Goal: Transaction & Acquisition: Book appointment/travel/reservation

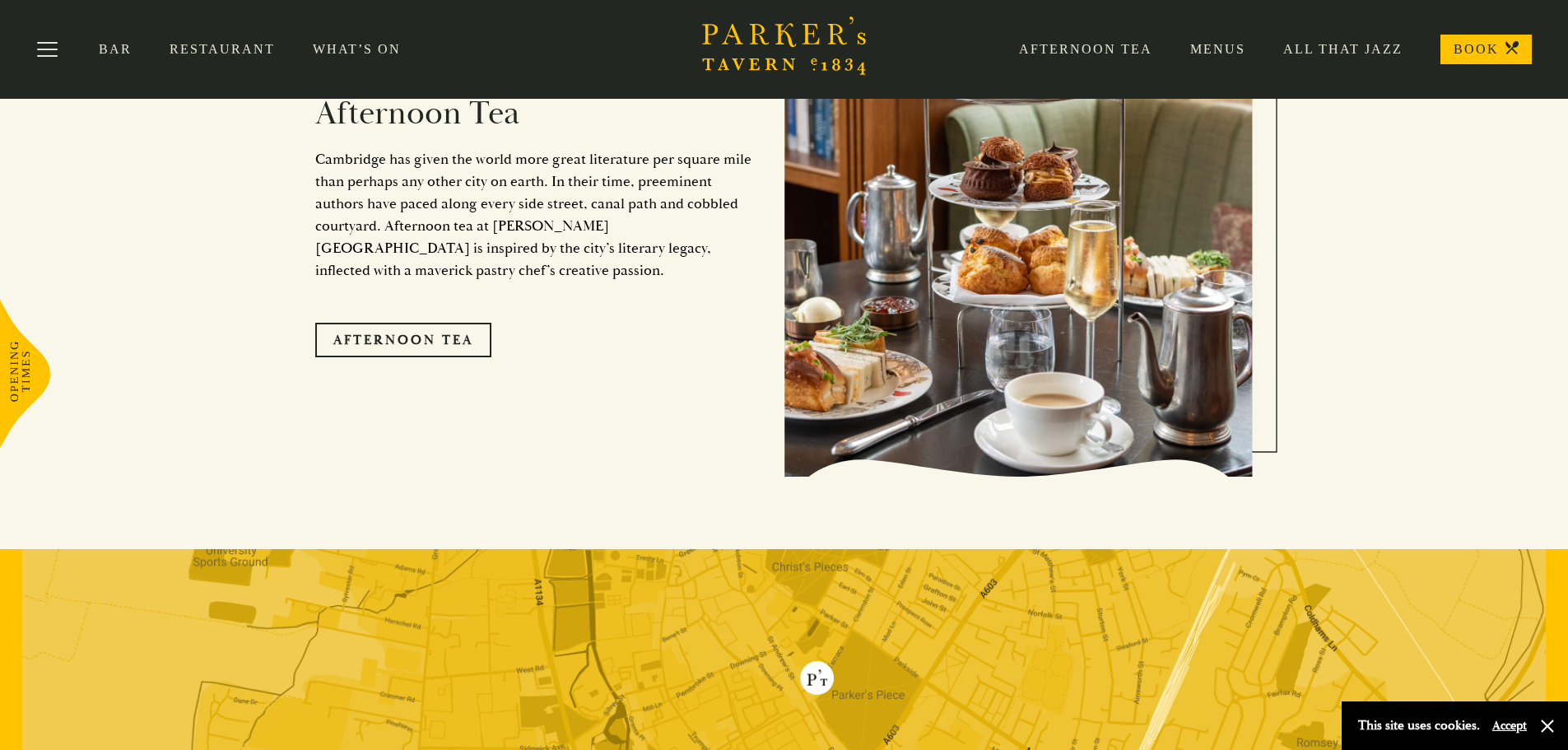
scroll to position [2552, 0]
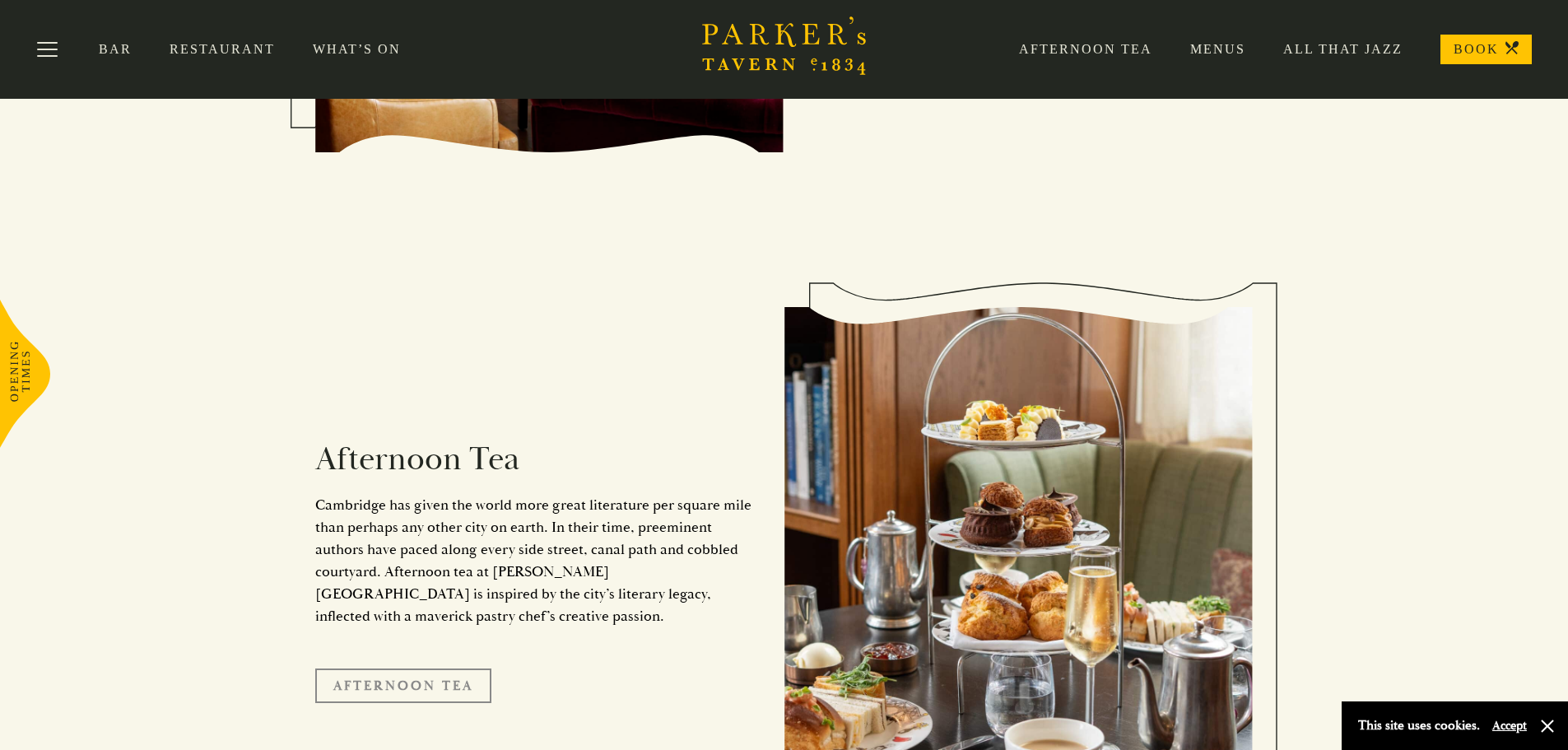
click at [420, 669] on link "Afternoon Tea" at bounding box center [403, 686] width 176 height 35
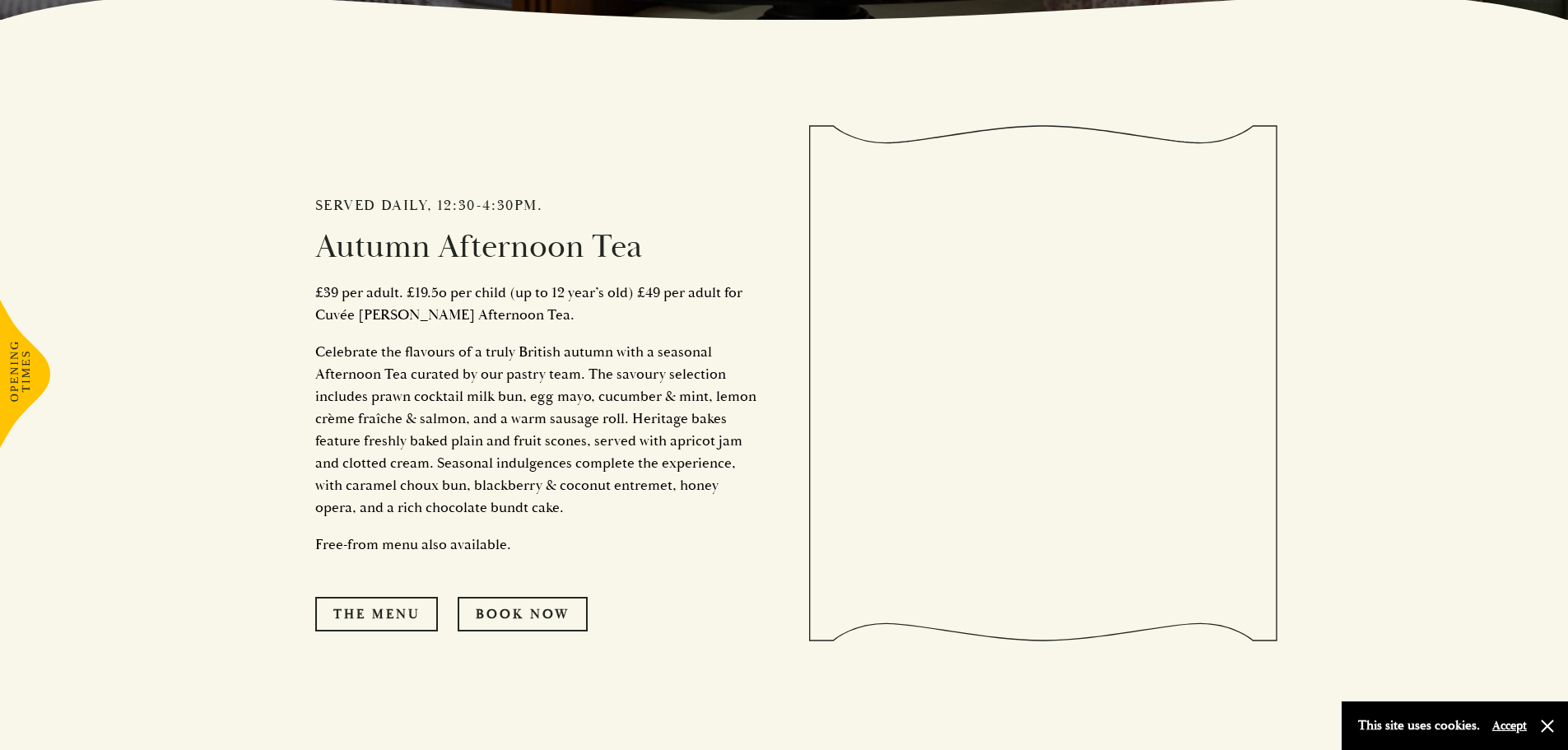
scroll to position [741, 0]
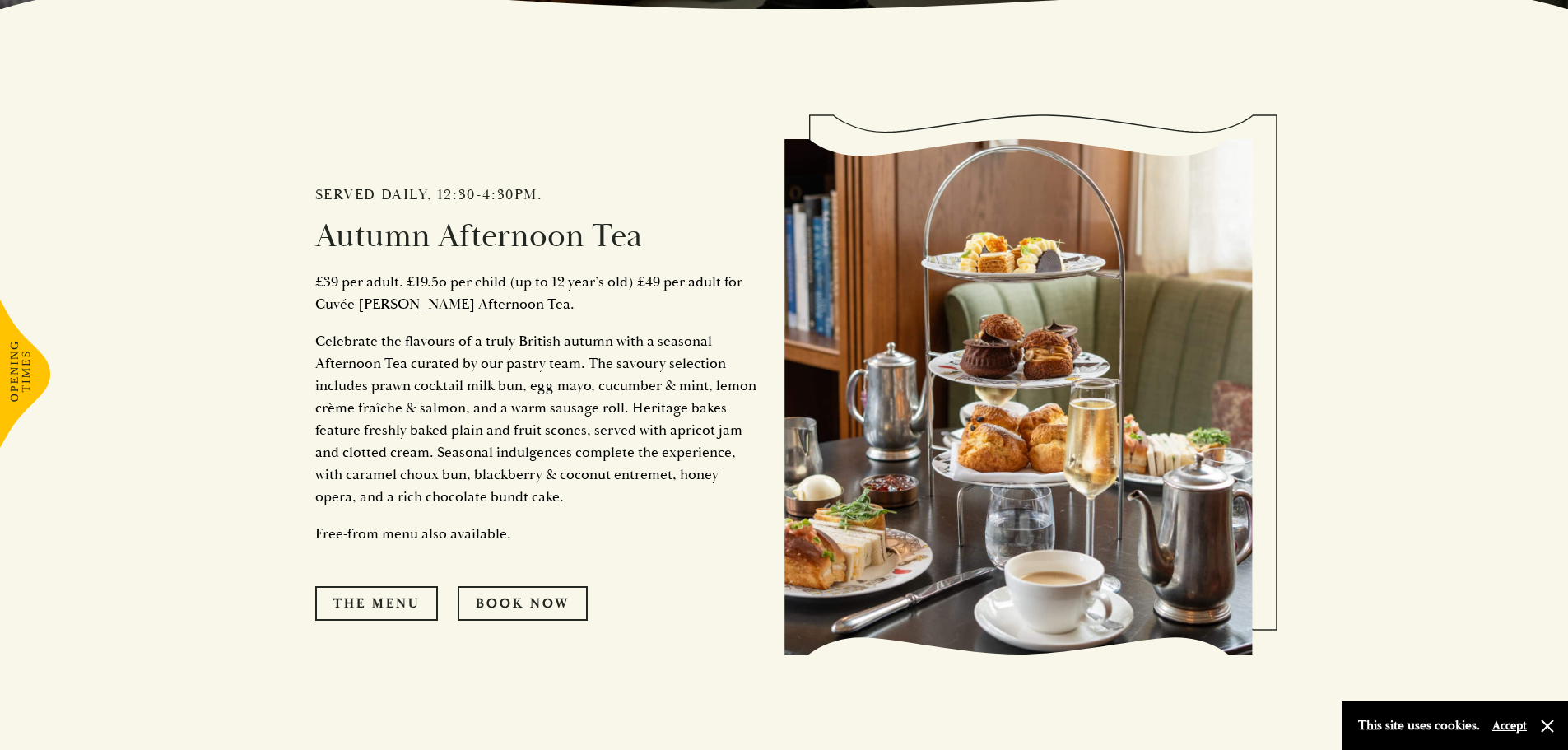
click at [344, 391] on p "Celebrate the flavours of a truly British autumn with a seasonal Afternoon Tea …" at bounding box center [537, 419] width 444 height 178
click at [337, 401] on p "Celebrate the flavours of a truly British autumn with a seasonal Afternoon Tea …" at bounding box center [537, 419] width 444 height 178
click at [335, 405] on p "Celebrate the flavours of a truly British autumn with a seasonal Afternoon Tea …" at bounding box center [537, 419] width 444 height 178
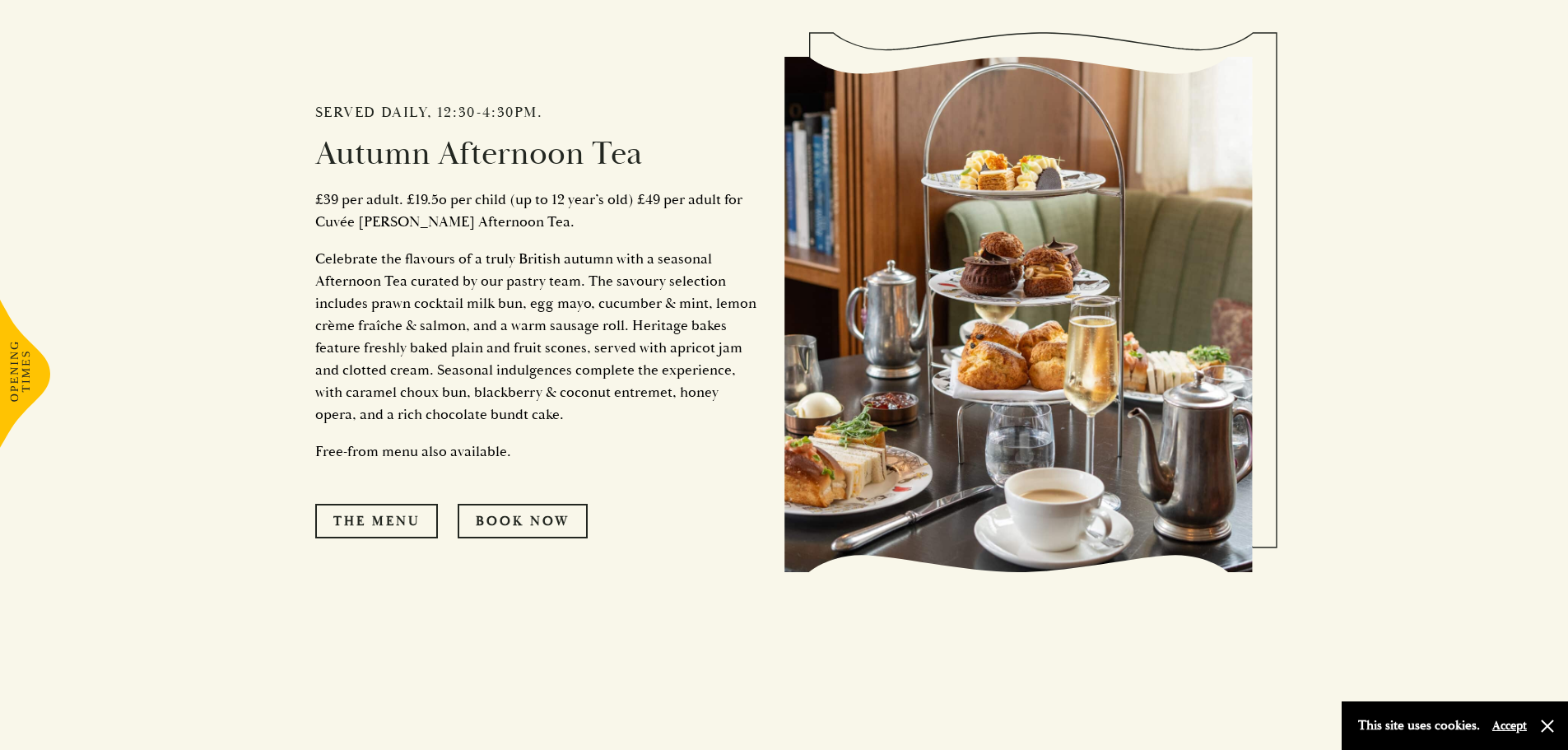
click at [441, 311] on p "Celebrate the flavours of a truly British autumn with a seasonal Afternoon Tea …" at bounding box center [537, 337] width 444 height 178
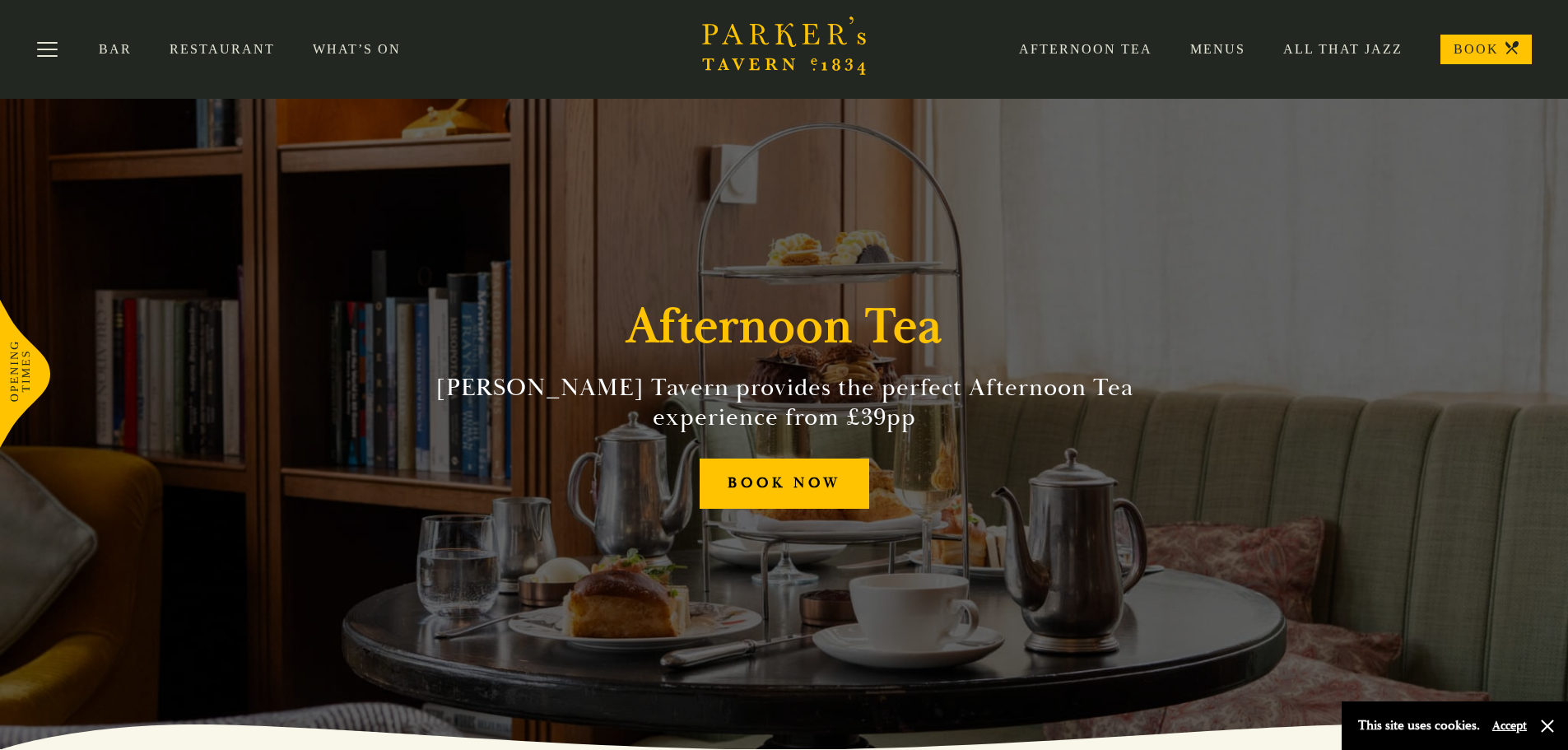
scroll to position [0, 0]
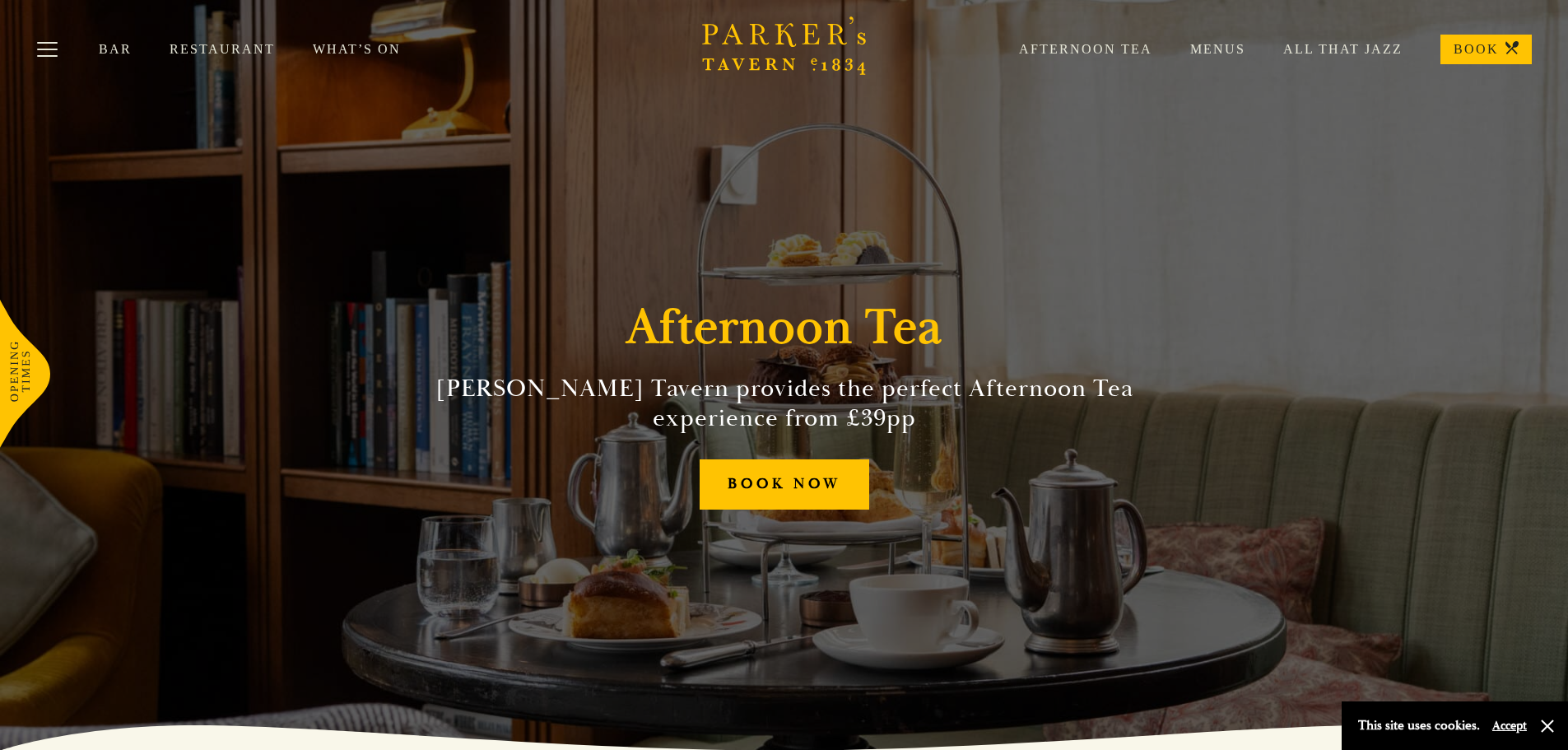
click at [1067, 44] on link "Afternoon Tea" at bounding box center [1067, 49] width 171 height 16
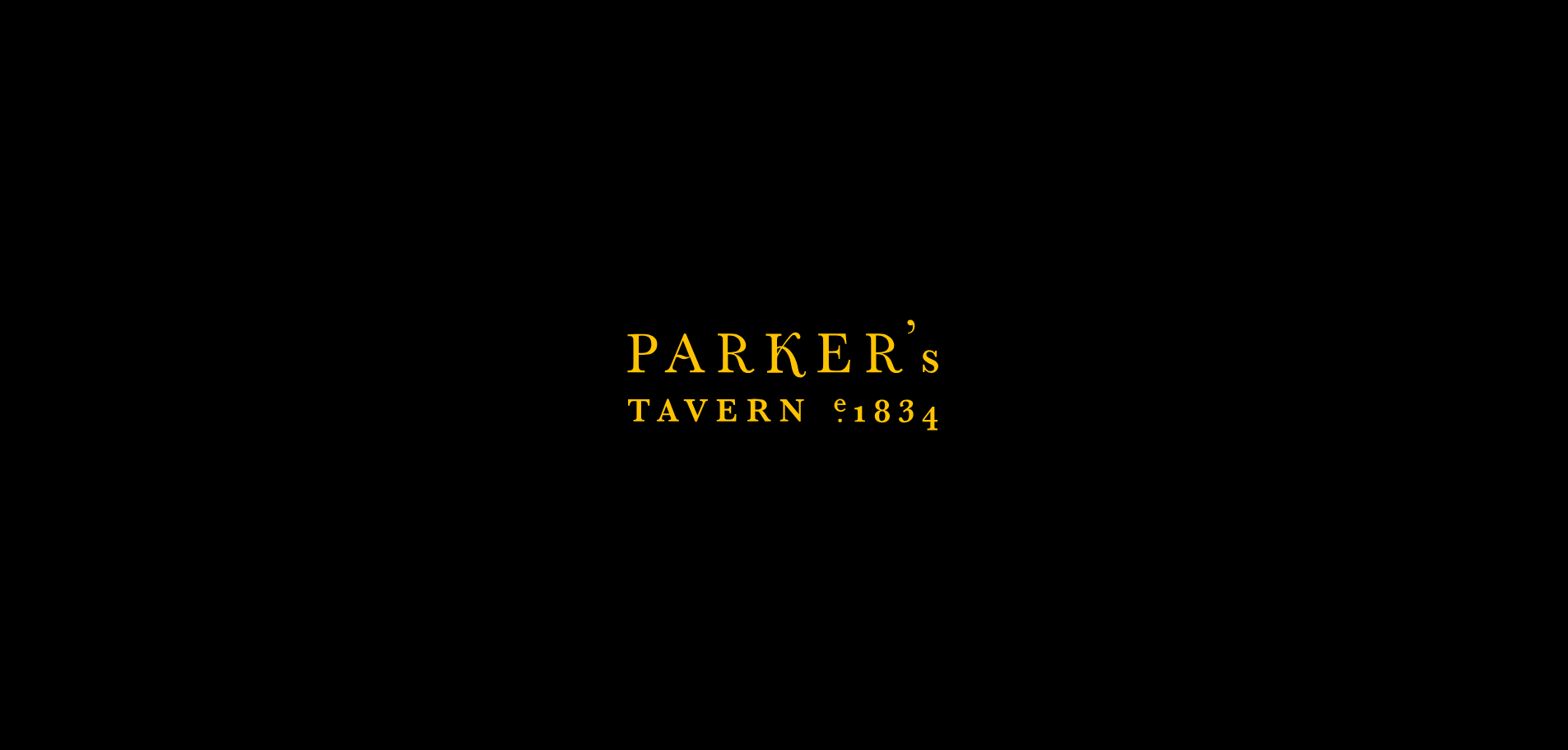
scroll to position [659, 0]
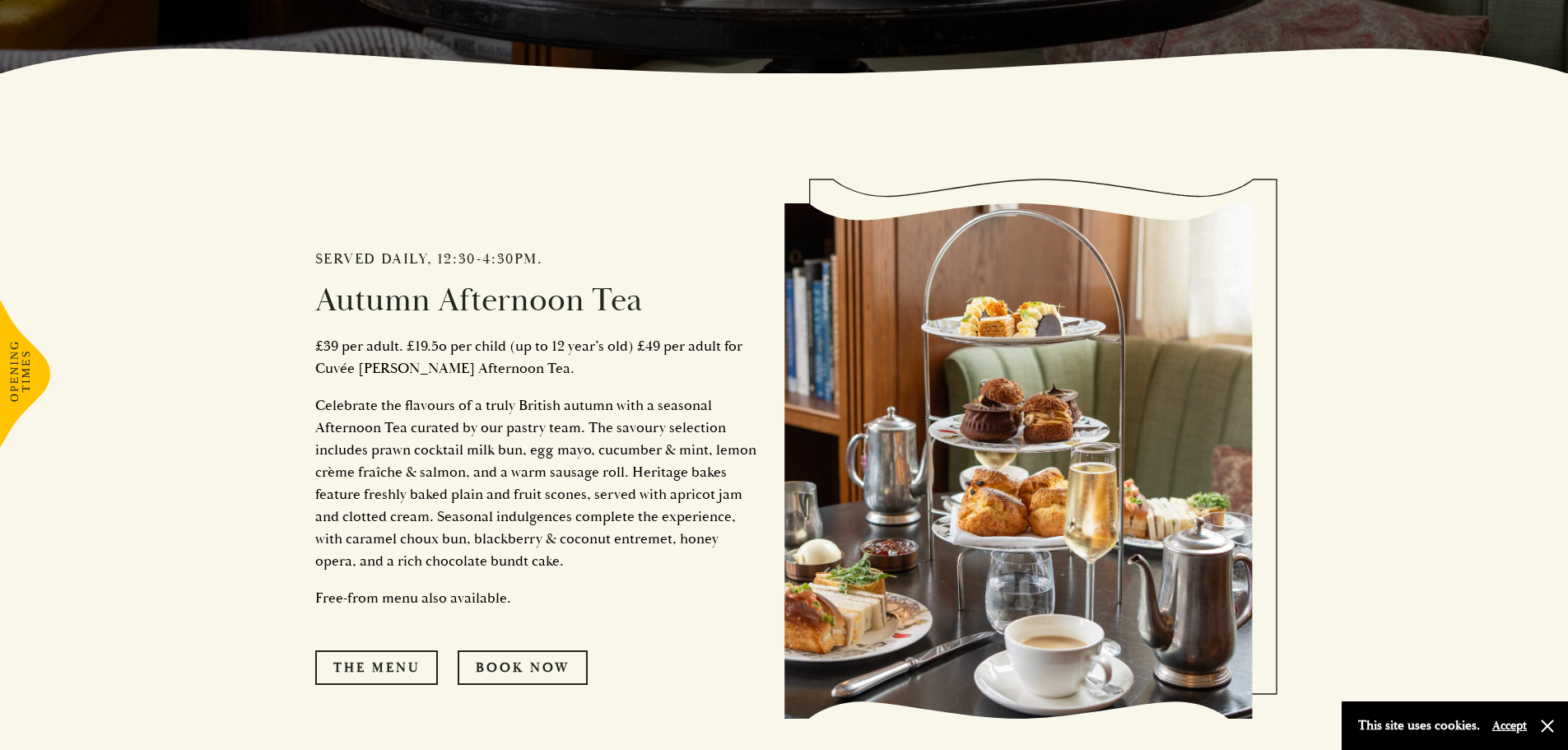
scroll to position [741, 0]
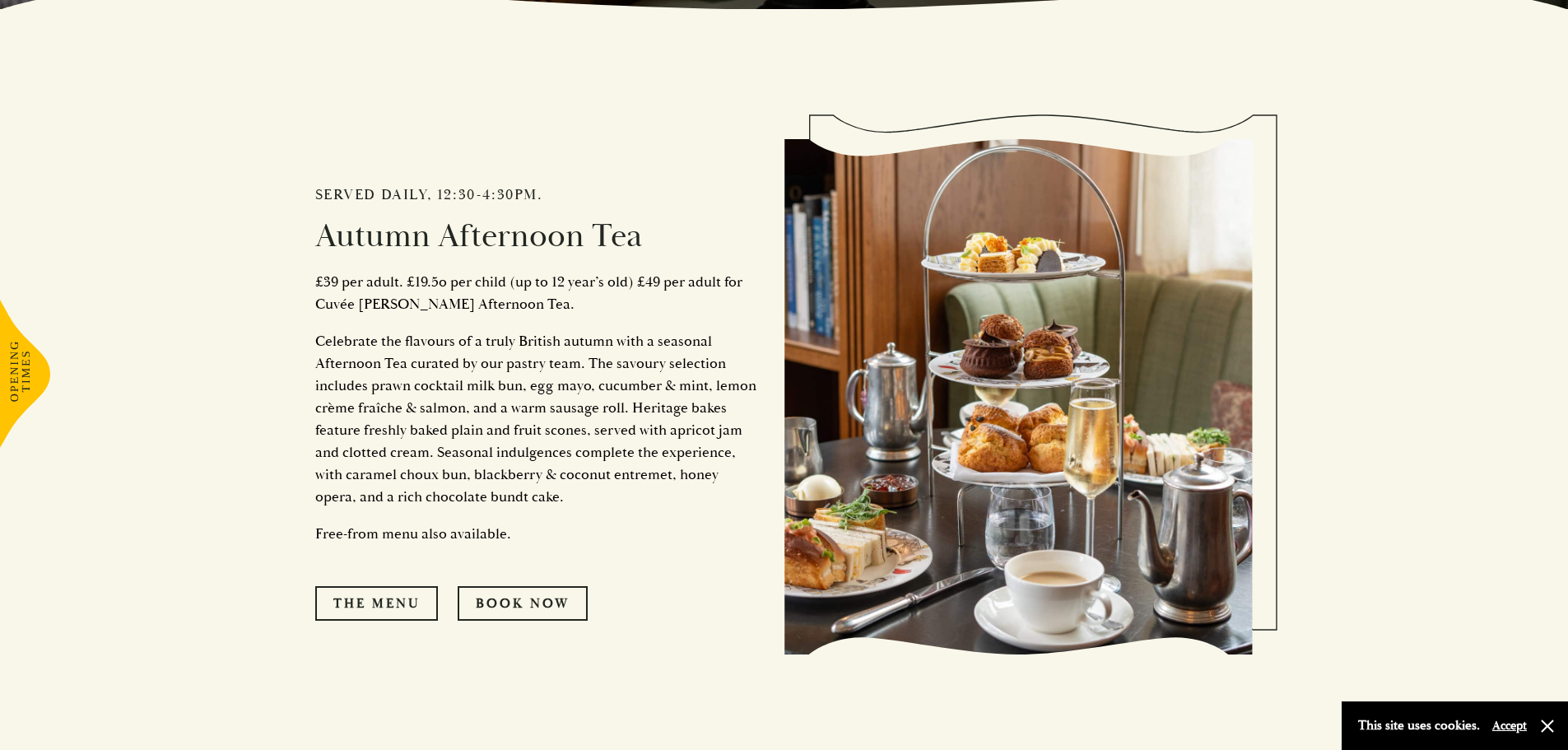
click at [469, 439] on p "Celebrate the flavours of a truly British autumn with a seasonal Afternoon Tea …" at bounding box center [537, 419] width 444 height 178
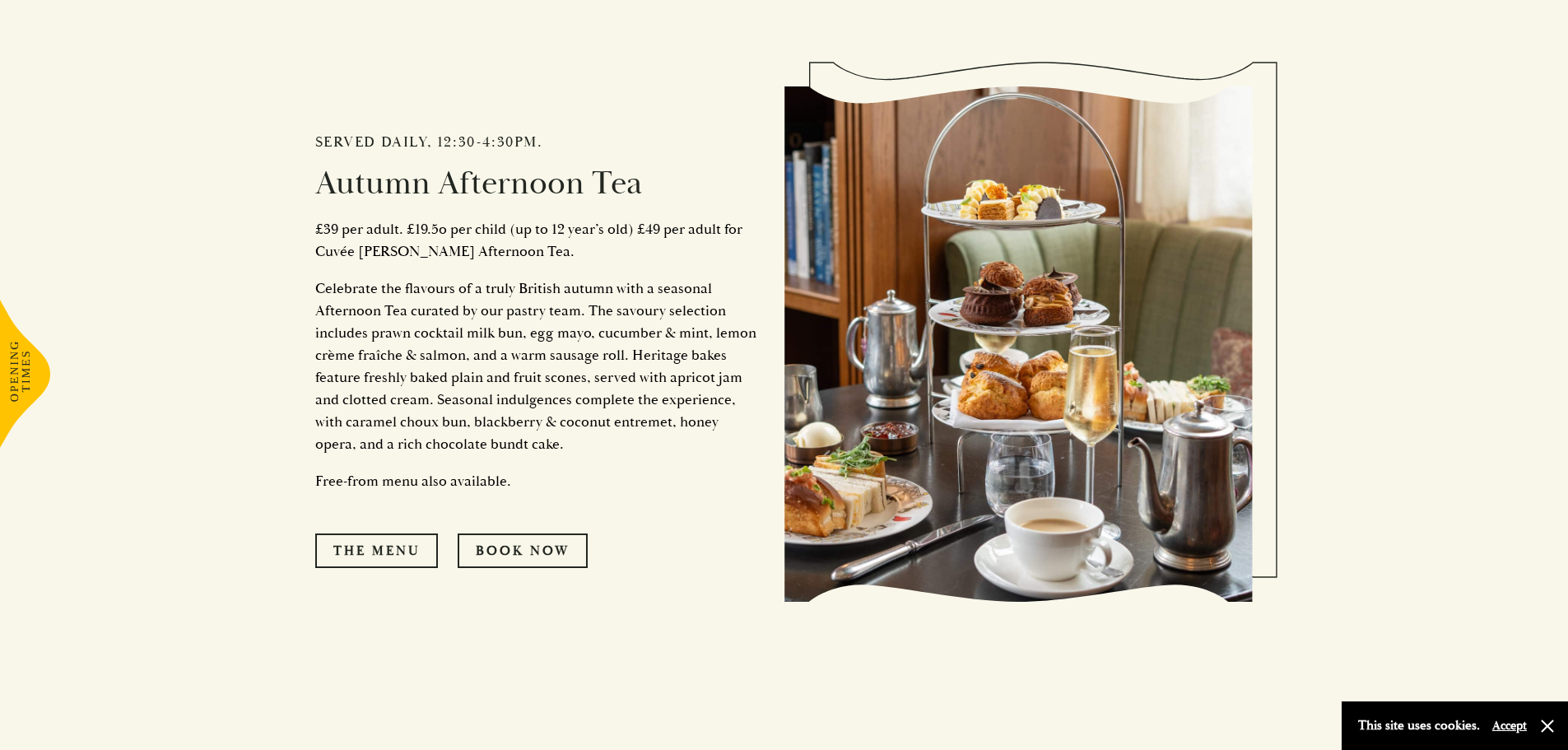
scroll to position [823, 0]
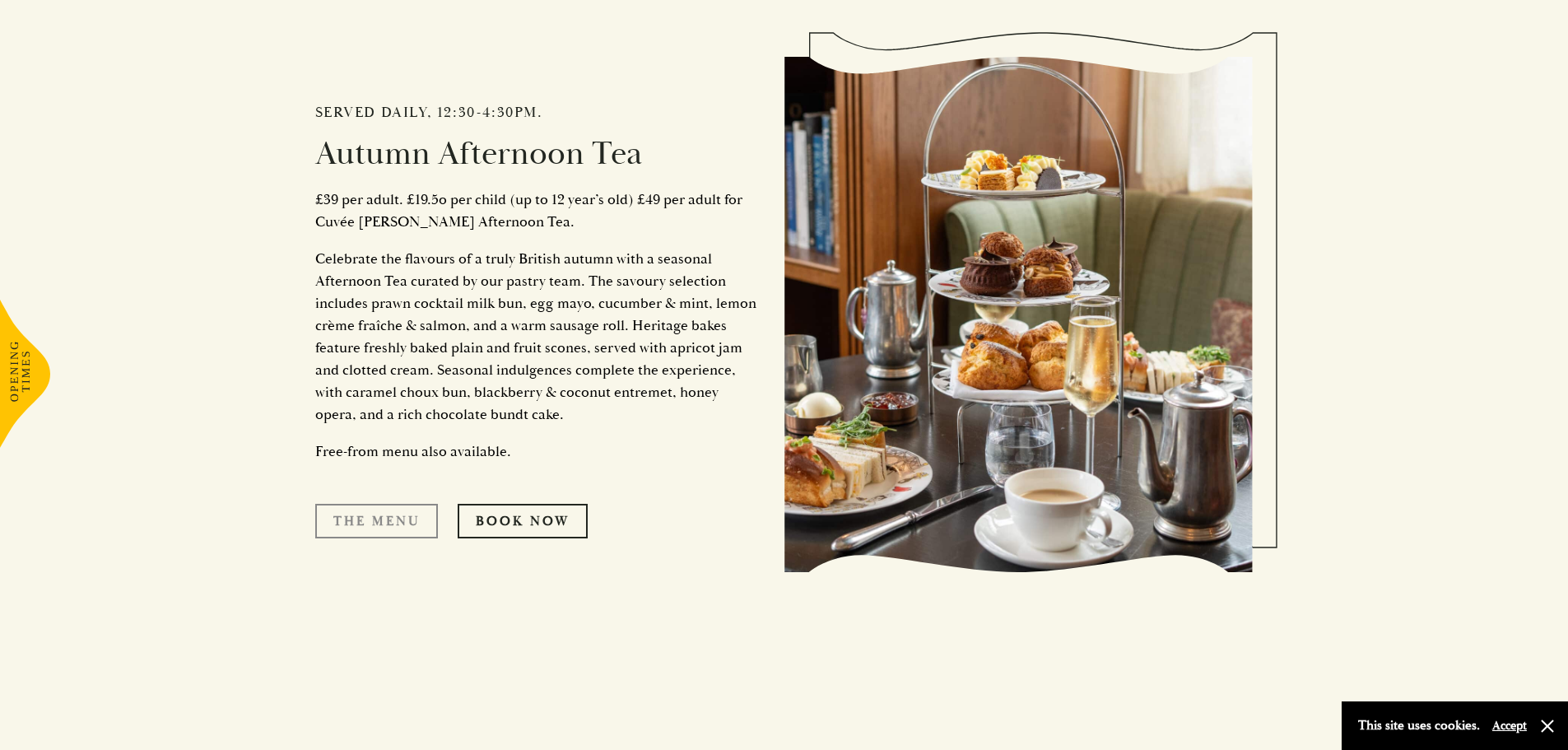
click at [390, 516] on link "The Menu" at bounding box center [377, 521] width 122 height 35
